Goal: Task Accomplishment & Management: Manage account settings

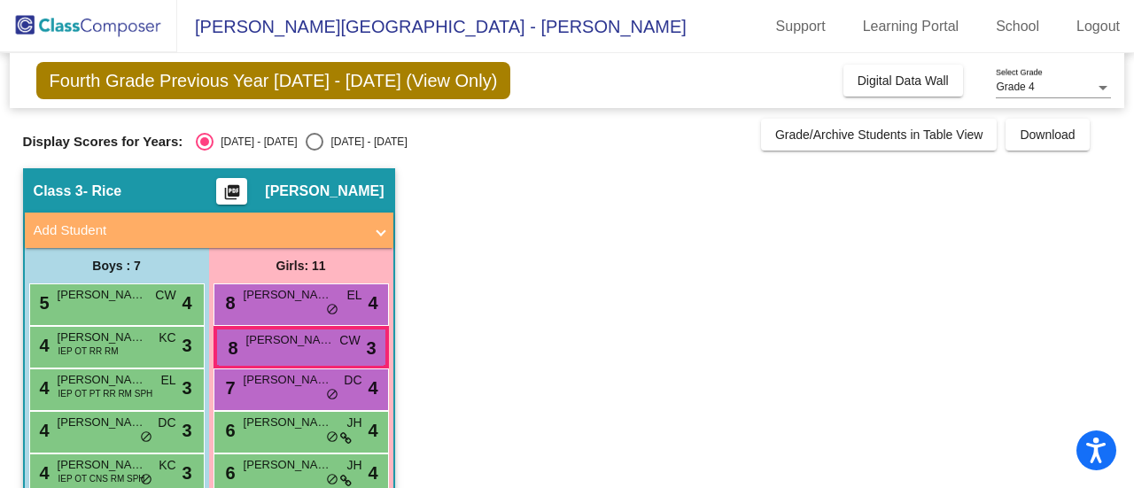
scroll to position [290, 0]
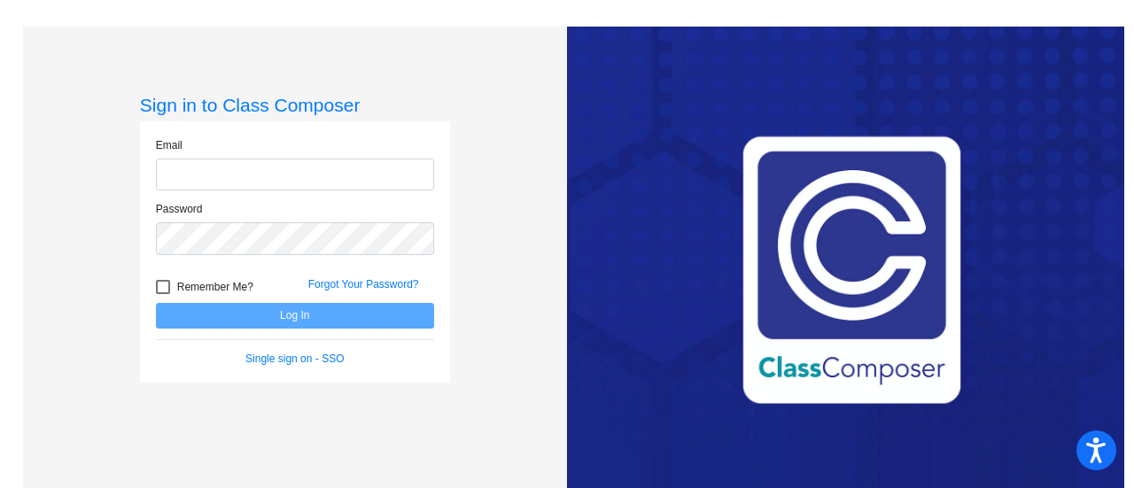
type input "[EMAIL_ADDRESS][DOMAIN_NAME]"
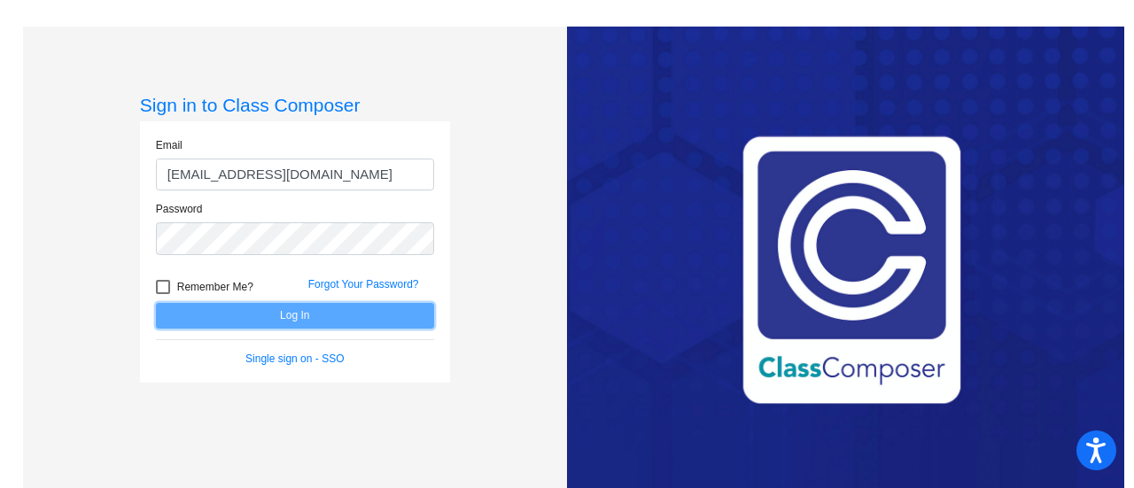
click at [236, 318] on button "Log In" at bounding box center [295, 316] width 278 height 26
